Goal: Information Seeking & Learning: Learn about a topic

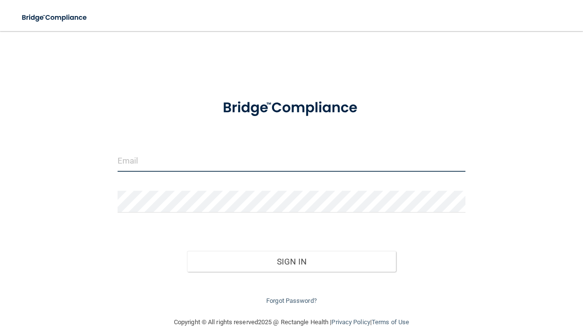
click at [209, 171] on input "email" at bounding box center [292, 161] width 348 height 22
type input "[PERSON_NAME][EMAIL_ADDRESS][DOMAIN_NAME]"
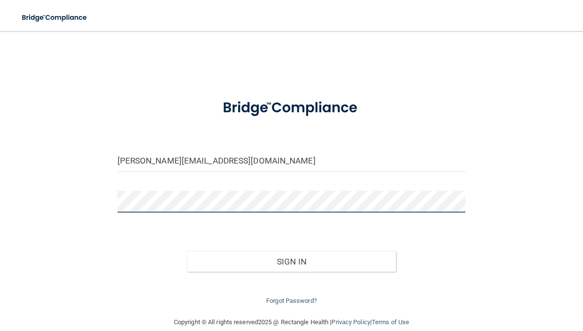
click at [187, 251] on button "Sign In" at bounding box center [291, 261] width 209 height 21
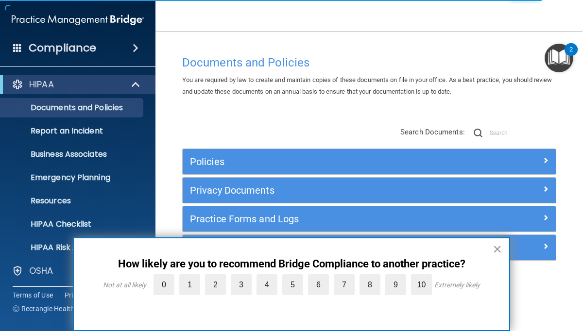
click at [495, 252] on button "×" at bounding box center [497, 250] width 9 height 16
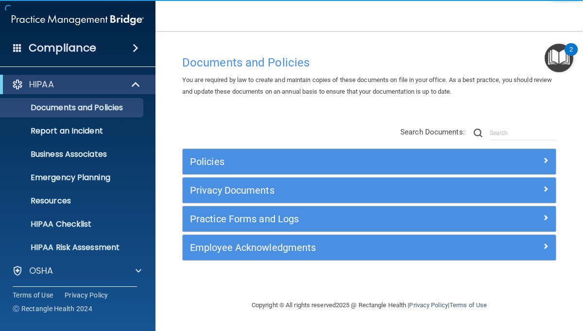
scroll to position [71, 0]
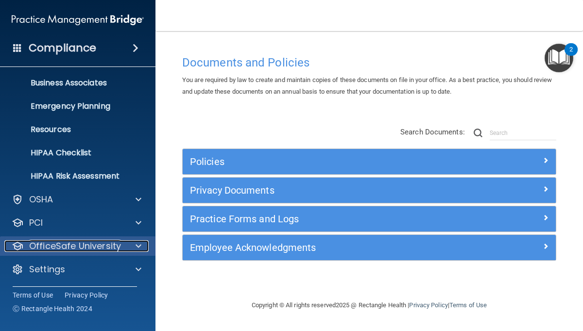
click at [87, 247] on p "OfficeSafe University" at bounding box center [75, 247] width 92 height 12
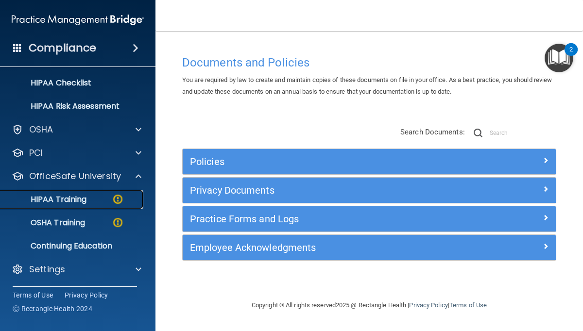
click at [71, 202] on p "HIPAA Training" at bounding box center [46, 200] width 80 height 10
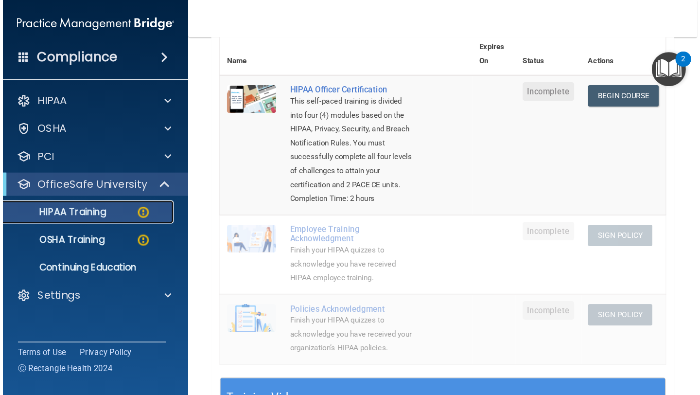
scroll to position [117, 0]
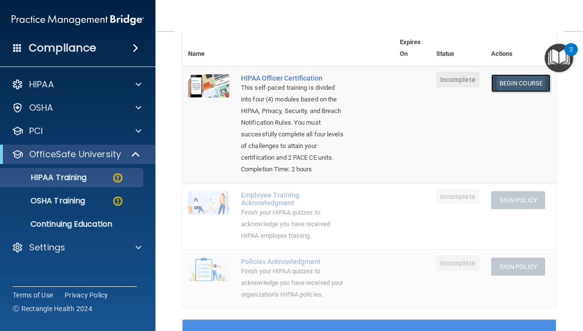
click at [502, 87] on link "Begin Course" at bounding box center [520, 83] width 59 height 18
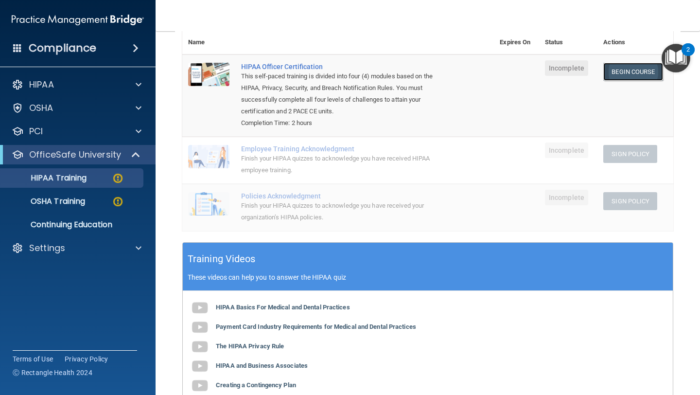
scroll to position [105, 0]
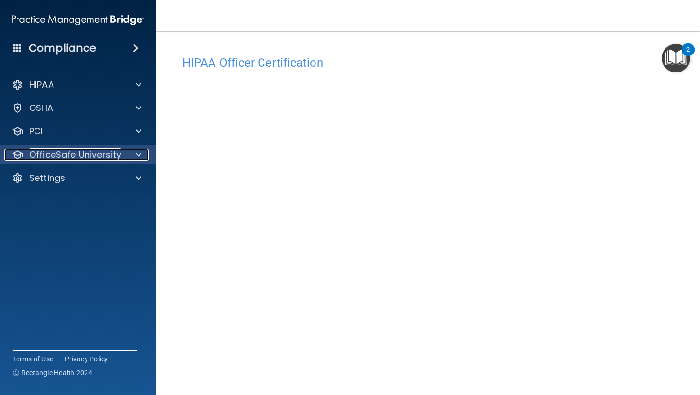
click at [81, 156] on p "OfficeSafe University" at bounding box center [75, 155] width 92 height 12
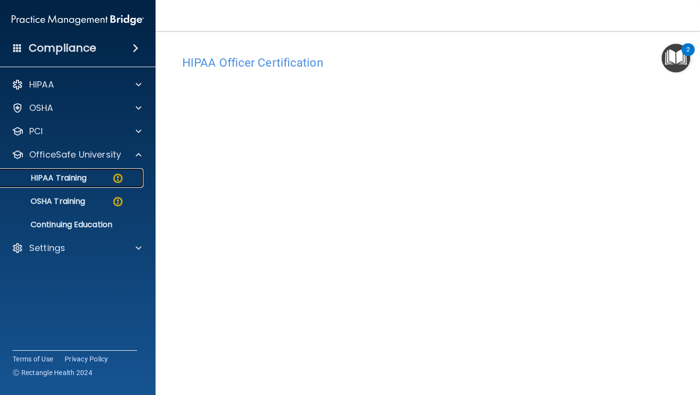
click at [88, 183] on link "HIPAA Training" at bounding box center [66, 177] width 153 height 19
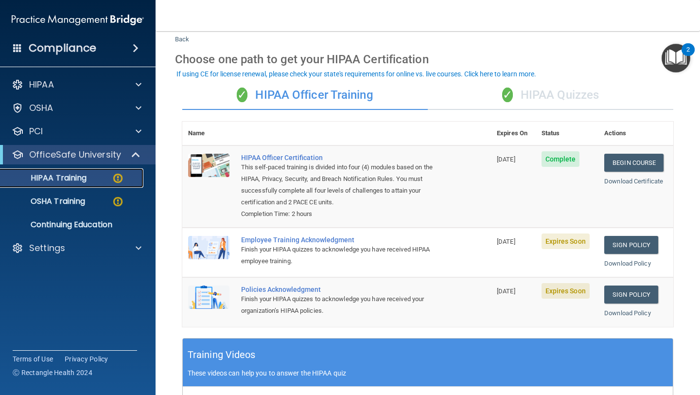
scroll to position [25, 0]
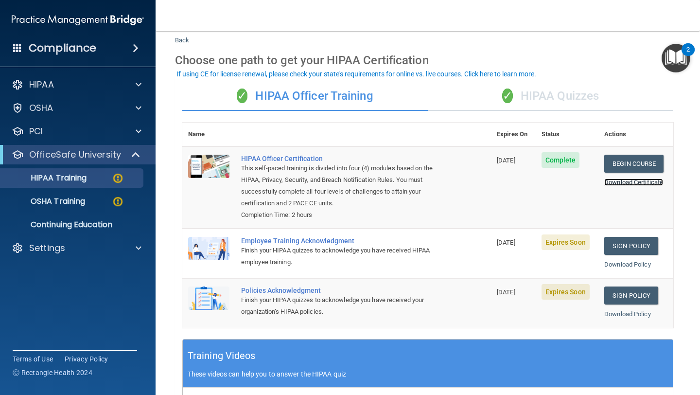
click at [583, 185] on link "Download Certificate" at bounding box center [633, 181] width 59 height 7
click at [107, 201] on div "OSHA Training" at bounding box center [72, 201] width 133 height 10
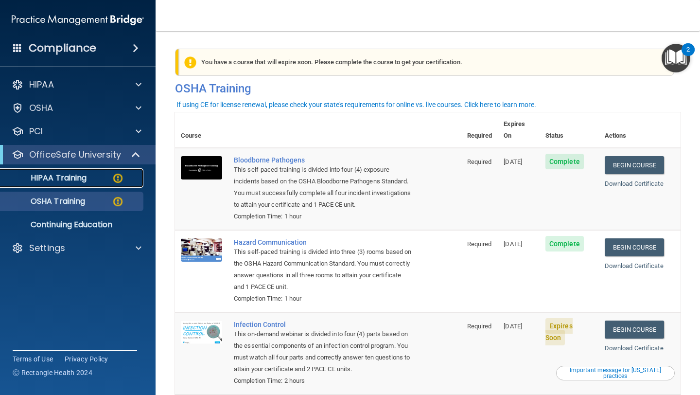
click at [82, 178] on p "HIPAA Training" at bounding box center [46, 178] width 80 height 10
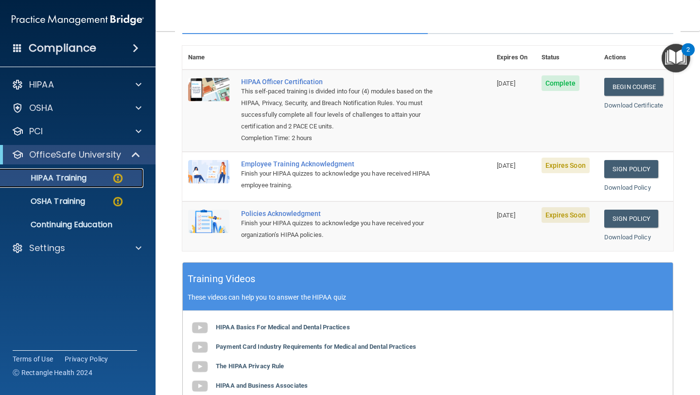
scroll to position [100, 0]
